Goal: Task Accomplishment & Management: Complete application form

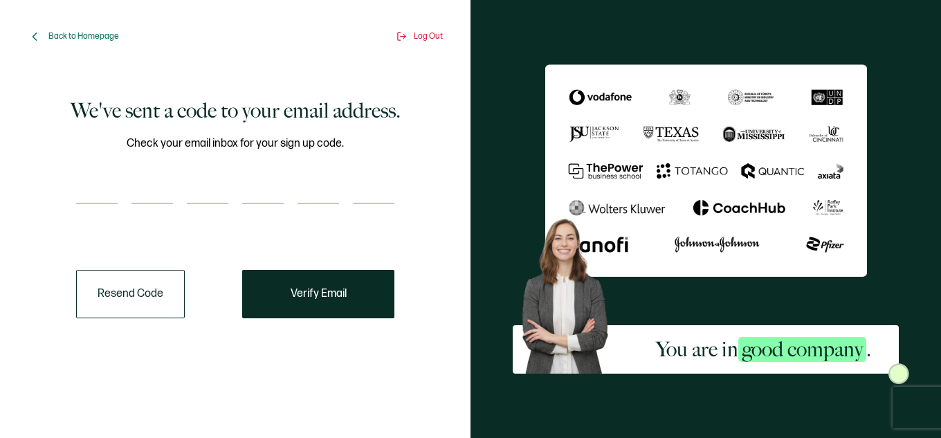
click at [105, 185] on input "number" at bounding box center [97, 190] width 42 height 28
paste input "9"
type input "9"
type input "8"
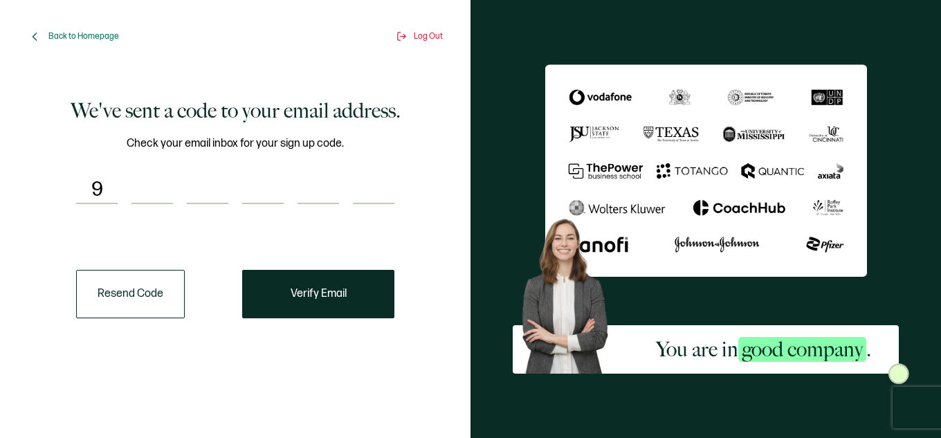
type input "9"
type input "7"
type input "0"
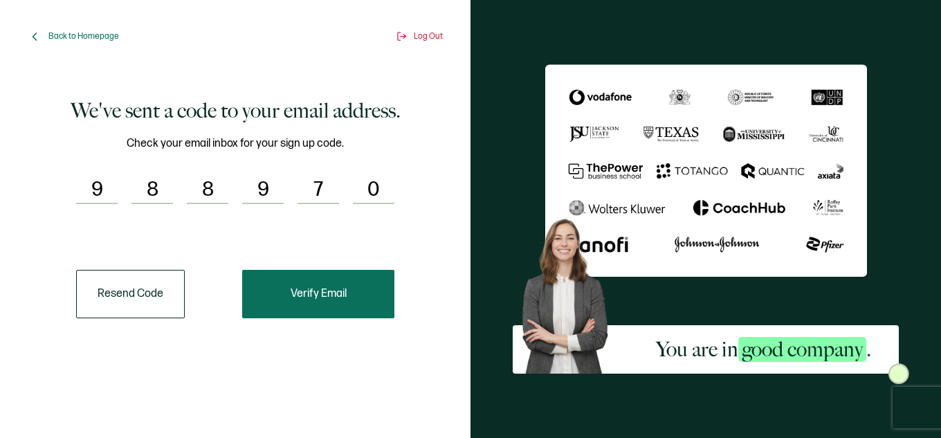
click at [338, 286] on button "Verify Email" at bounding box center [318, 294] width 152 height 48
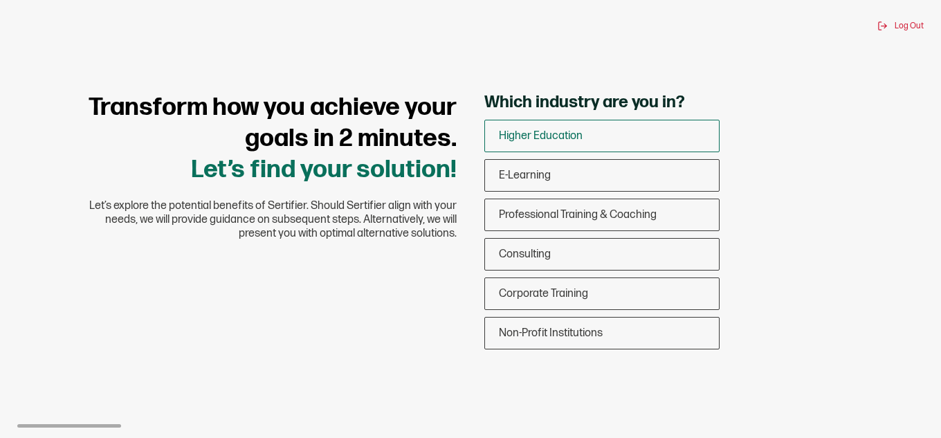
click at [590, 138] on div "Higher Education" at bounding box center [602, 136] width 234 height 33
click at [0, 0] on input "Higher Education" at bounding box center [0, 0] width 0 height 0
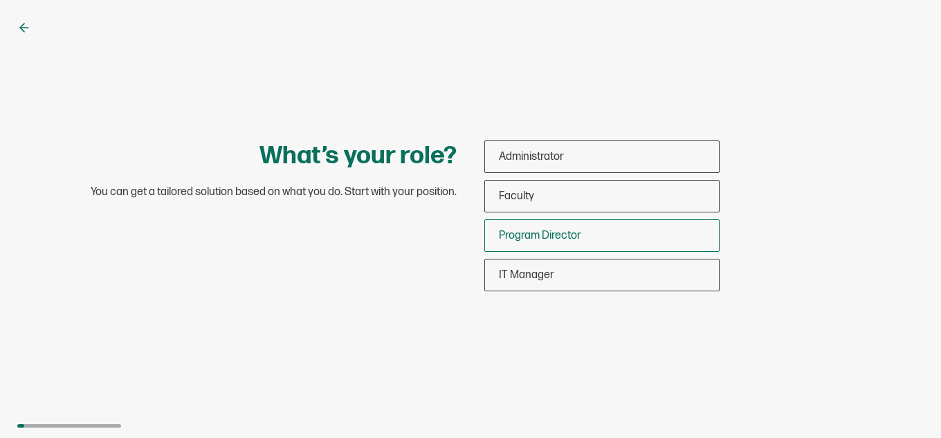
click at [559, 232] on span "Program Director" at bounding box center [540, 235] width 82 height 13
click at [0, 0] on input "Program Director" at bounding box center [0, 0] width 0 height 0
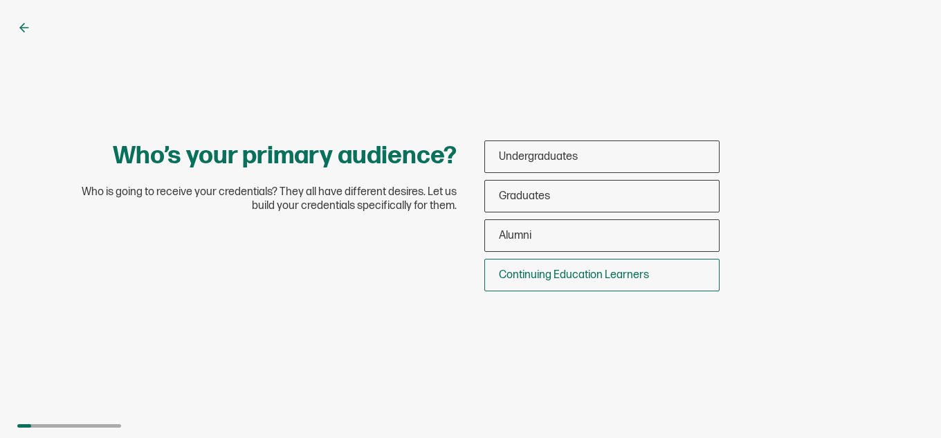
click at [542, 273] on span "Continuing Education Learners" at bounding box center [574, 274] width 150 height 13
click at [0, 0] on input "Continuing Education Learners" at bounding box center [0, 0] width 0 height 0
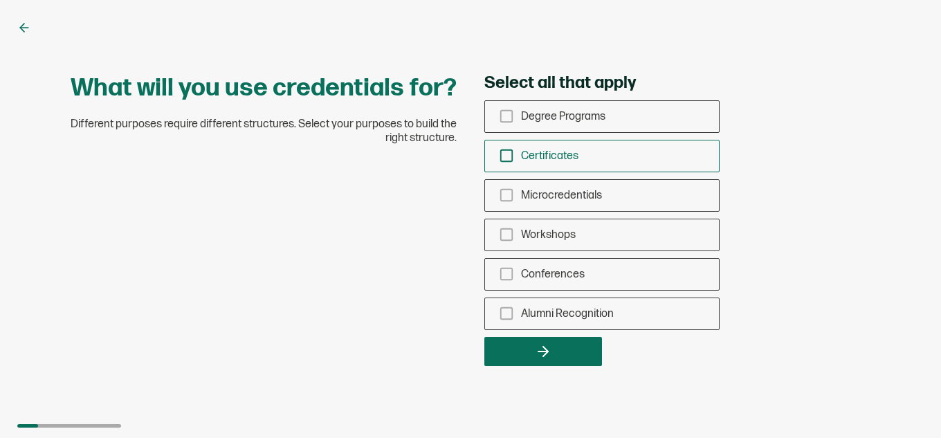
click at [549, 156] on span "Certificates" at bounding box center [549, 155] width 57 height 13
click at [0, 0] on input "Certificates" at bounding box center [0, 0] width 0 height 0
click at [540, 242] on div "Workshops" at bounding box center [602, 235] width 234 height 33
click at [0, 0] on input "Workshops" at bounding box center [0, 0] width 0 height 0
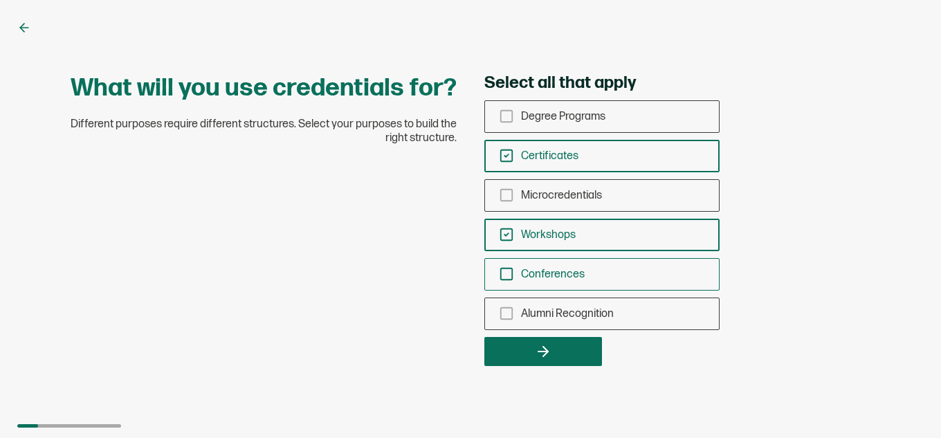
click at [543, 275] on span "Conferences" at bounding box center [553, 274] width 64 height 13
click at [0, 0] on input "Conferences" at bounding box center [0, 0] width 0 height 0
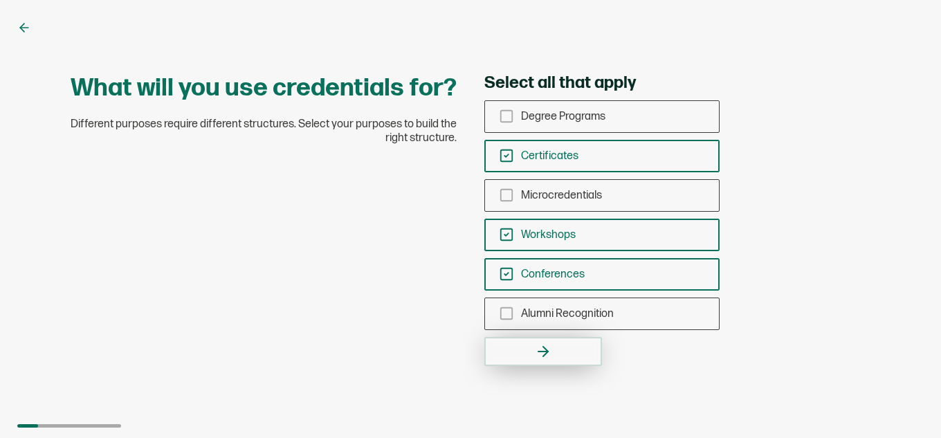
click at [534, 349] on button "button" at bounding box center [543, 351] width 118 height 29
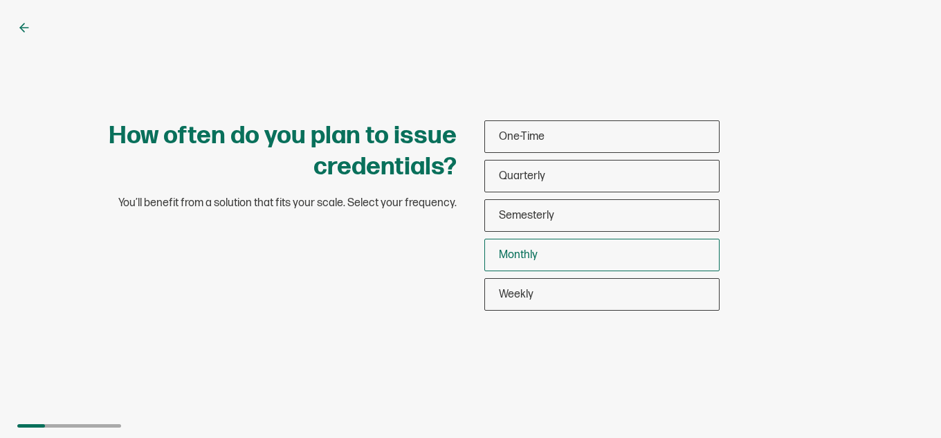
click at [540, 251] on div "Monthly" at bounding box center [602, 255] width 234 height 33
click at [0, 0] on input "Monthly" at bounding box center [0, 0] width 0 height 0
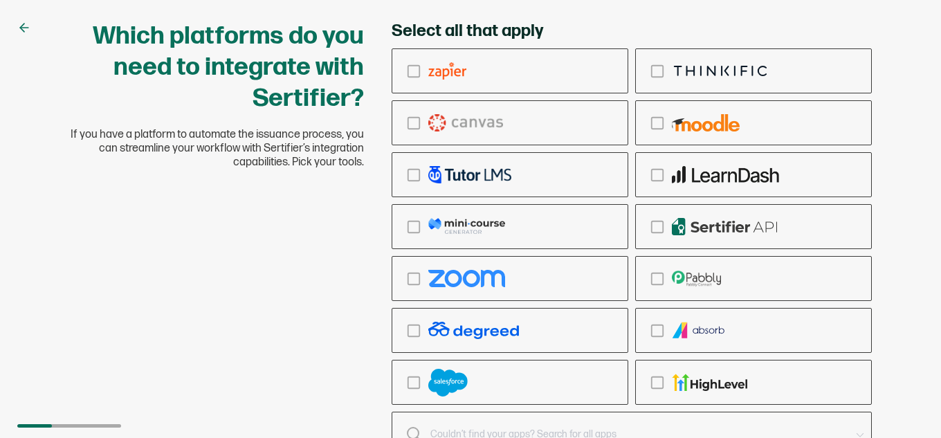
click at [267, 290] on div "Which platforms do you need to integrate with Sertifier? If you have a platform…" at bounding box center [470, 257] width 830 height 472
click at [414, 430] on div at bounding box center [621, 434] width 458 height 19
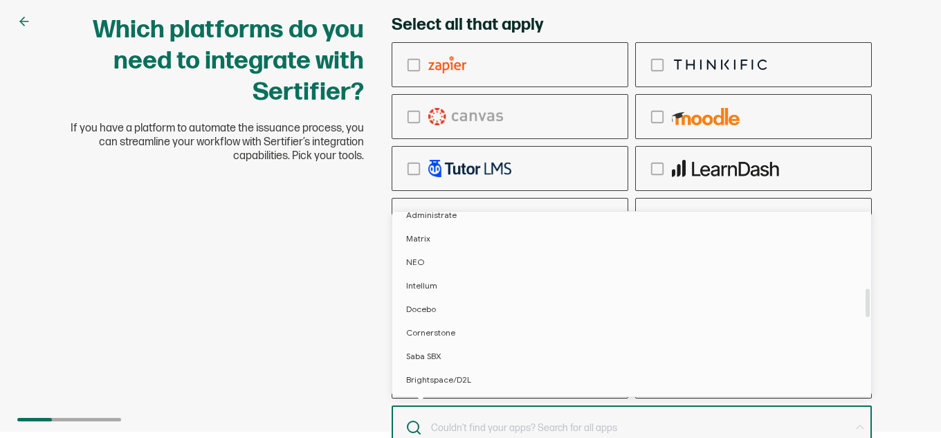
scroll to position [623, 0]
click at [183, 288] on div "Which platforms do you need to integrate with Sertifier? If you have a platform…" at bounding box center [470, 251] width 830 height 472
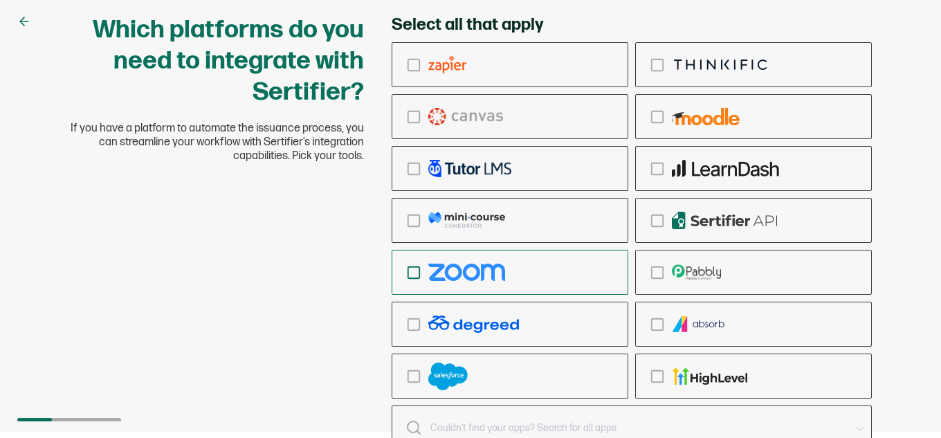
click at [412, 274] on icon "checkbox-group" at bounding box center [413, 272] width 15 height 15
click at [0, 0] on input "checkbox-group" at bounding box center [0, 0] width 0 height 0
click at [925, 156] on div "Which platforms do you need to integrate with Sertifier? If you have a platform…" at bounding box center [470, 213] width 941 height 438
drag, startPoint x: 139, startPoint y: 386, endPoint x: 103, endPoint y: 405, distance: 40.5
click at [127, 385] on div "Which platforms do you need to integrate with Sertifier? If you have a platform…" at bounding box center [470, 251] width 830 height 472
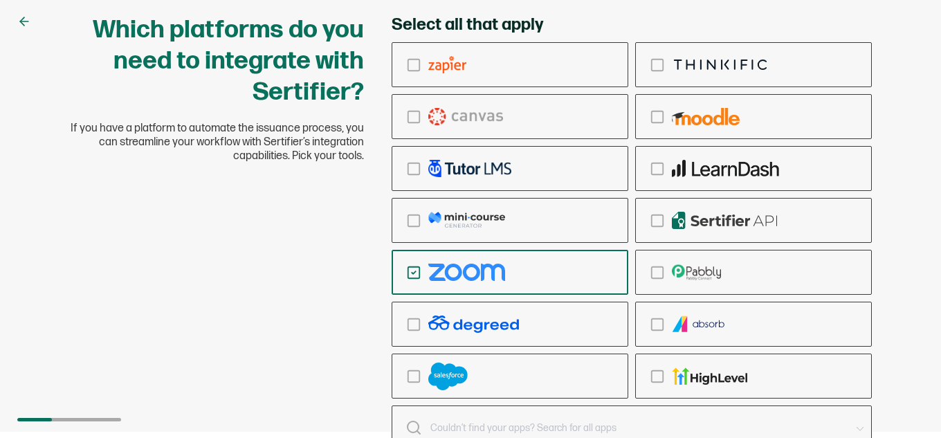
click at [100, 419] on div at bounding box center [69, 419] width 104 height 3
click at [263, 262] on div "Which platforms do you need to integrate with Sertifier? If you have a platform…" at bounding box center [470, 251] width 830 height 472
click at [253, 313] on div "Which platforms do you need to integrate with Sertifier? If you have a platform…" at bounding box center [470, 251] width 830 height 472
click at [27, 21] on icon at bounding box center [24, 21] width 8 height 0
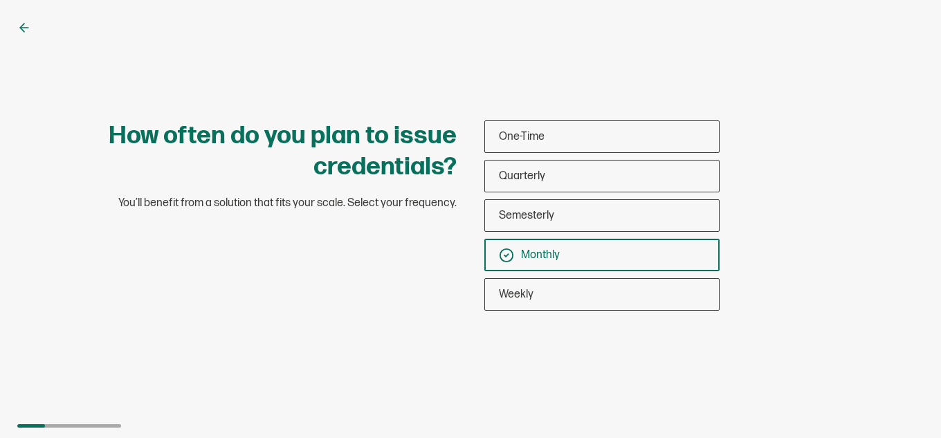
click at [21, 32] on icon at bounding box center [24, 28] width 14 height 14
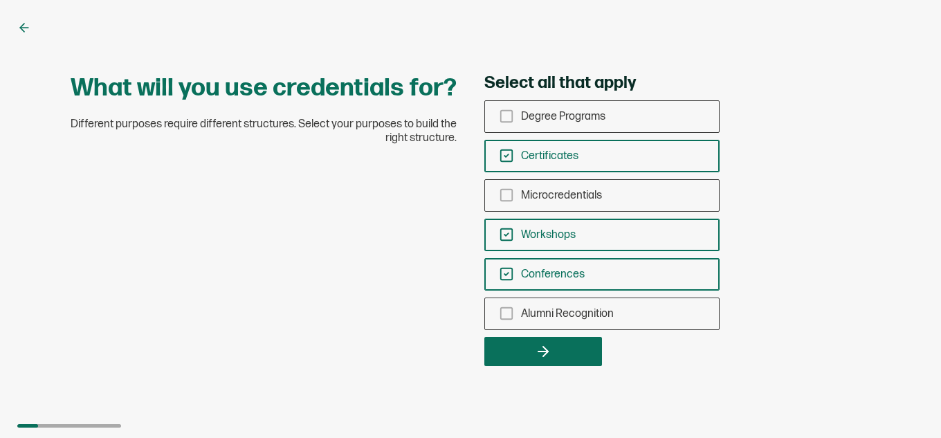
click at [21, 31] on icon at bounding box center [24, 28] width 14 height 14
